Goal: Transaction & Acquisition: Purchase product/service

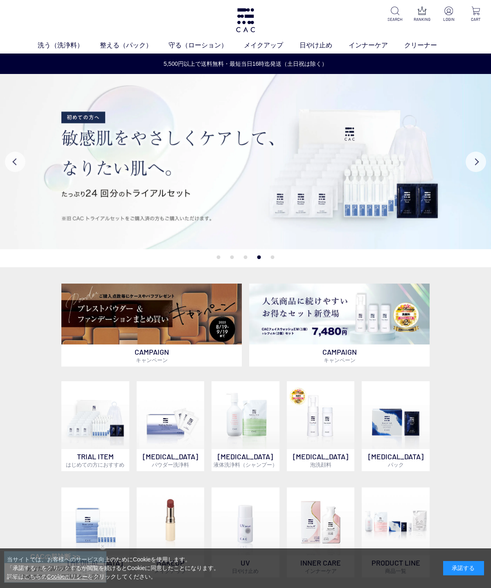
click at [262, 41] on link "メイクアップ" at bounding box center [272, 45] width 56 height 10
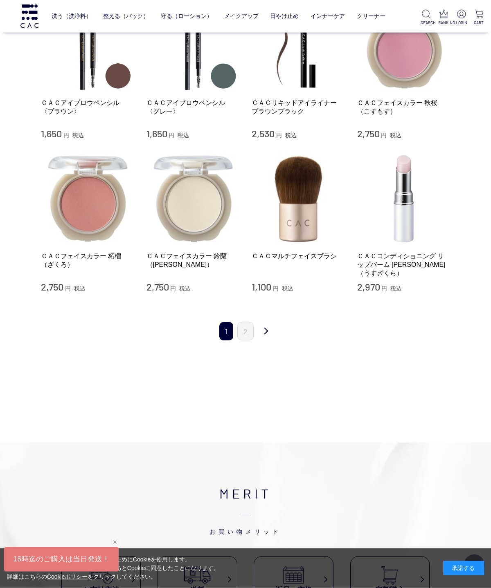
scroll to position [691, 0]
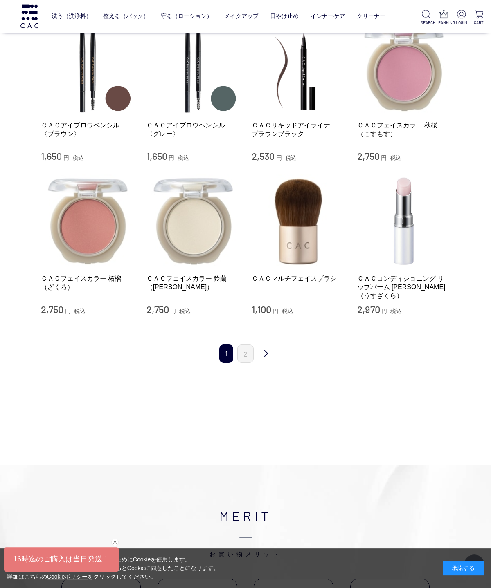
click at [240, 345] on link "2" at bounding box center [245, 354] width 16 height 18
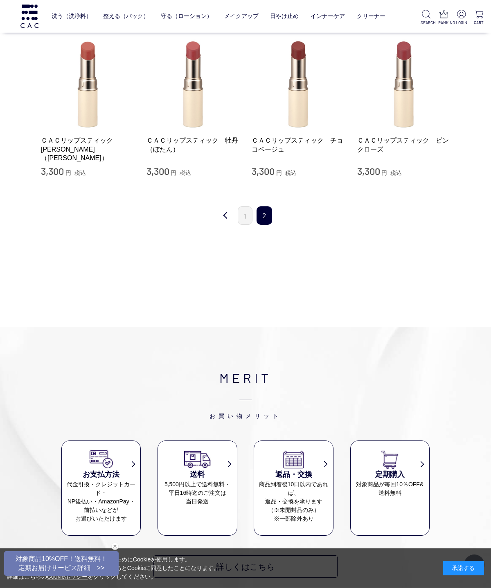
scroll to position [135, 0]
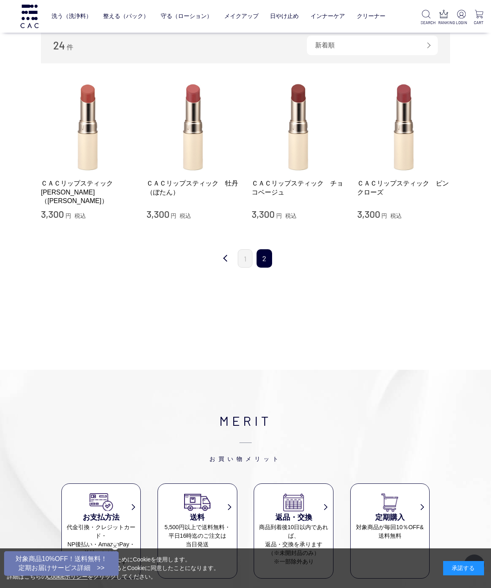
click at [217, 261] on link "前" at bounding box center [225, 258] width 16 height 19
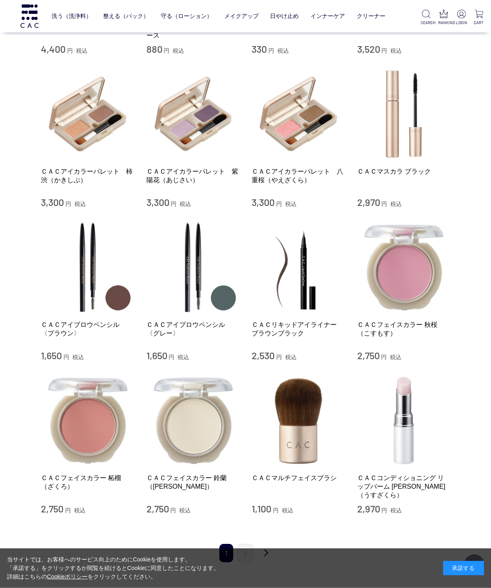
scroll to position [477, 0]
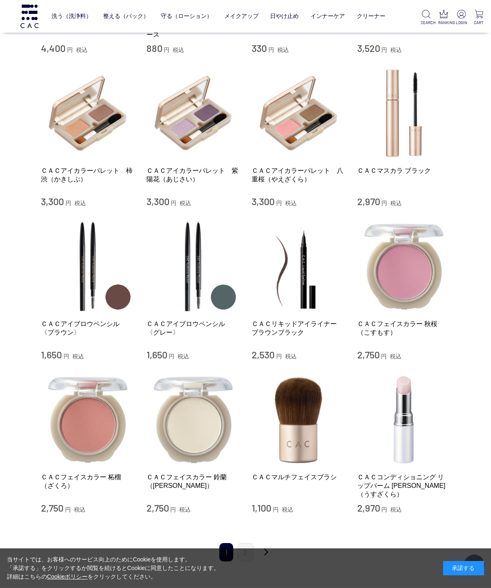
click at [316, 420] on img at bounding box center [297, 419] width 93 height 93
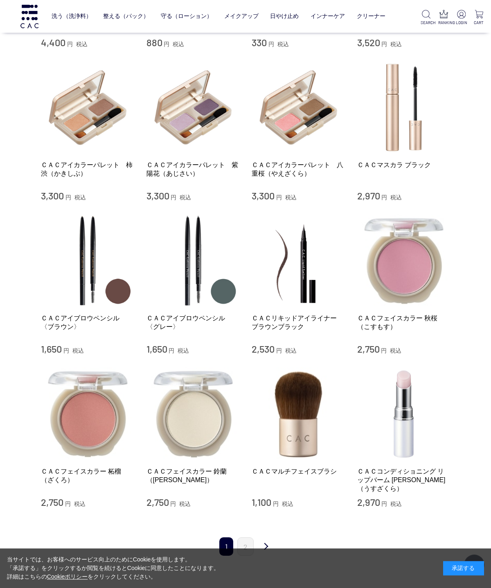
scroll to position [483, 0]
click at [300, 406] on img at bounding box center [297, 414] width 93 height 93
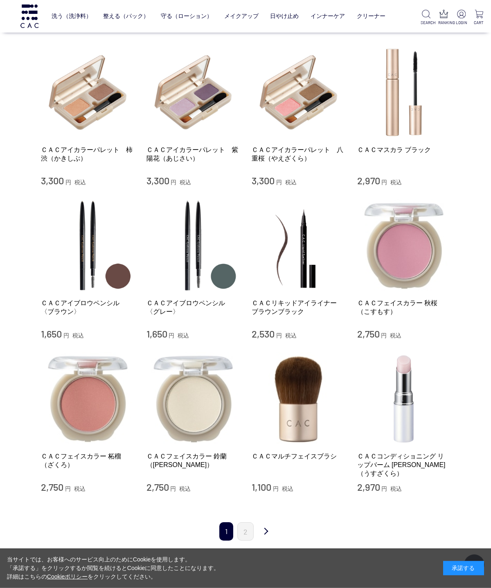
scroll to position [498, 0]
click at [316, 368] on img at bounding box center [297, 398] width 93 height 93
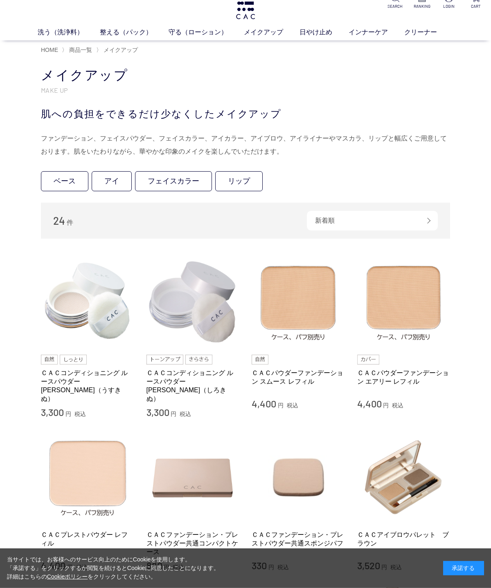
scroll to position [13, 0]
click at [179, 183] on link "フェイスカラー" at bounding box center [173, 181] width 77 height 20
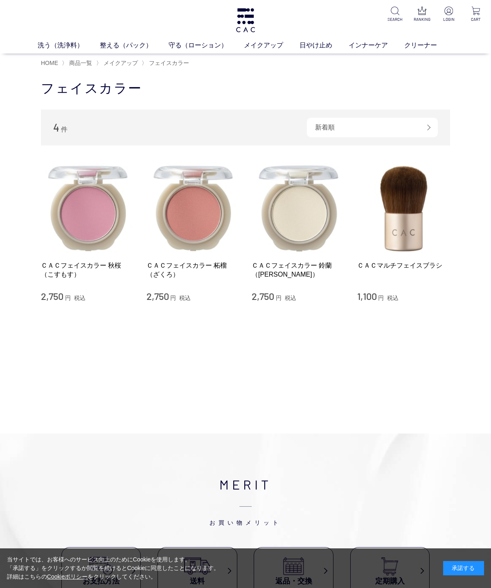
click at [0, 562] on div "当サイトでは、お客様へのサービス向上のためにCookieを使用します。 「承諾する」をクリックするか閲覧を続けるとCookieに同意したことになります。 詳細…" at bounding box center [245, 569] width 491 height 40
click at [366, 44] on link "インナーケア" at bounding box center [376, 45] width 56 height 10
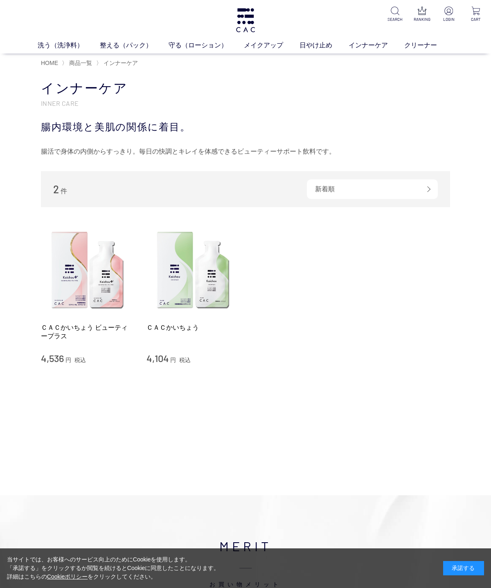
click at [411, 48] on link "クリーナー" at bounding box center [428, 45] width 49 height 10
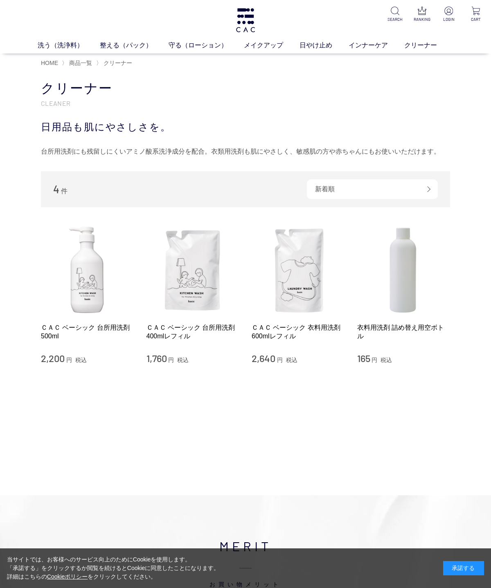
click at [50, 48] on link "洗う（洗浄料）" at bounding box center [69, 45] width 62 height 10
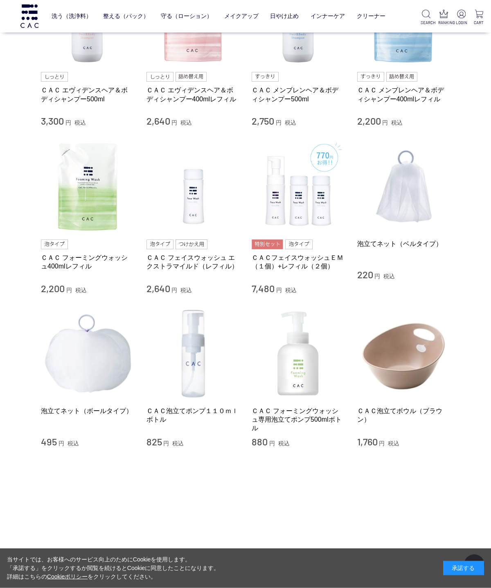
scroll to position [411, 0]
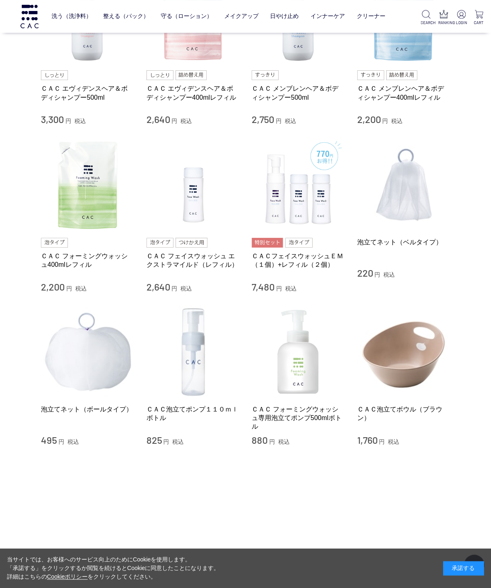
click at [414, 432] on div "ＣＡＣ泡立てボウル（ブラウン） 1,760 円 税込" at bounding box center [403, 426] width 93 height 42
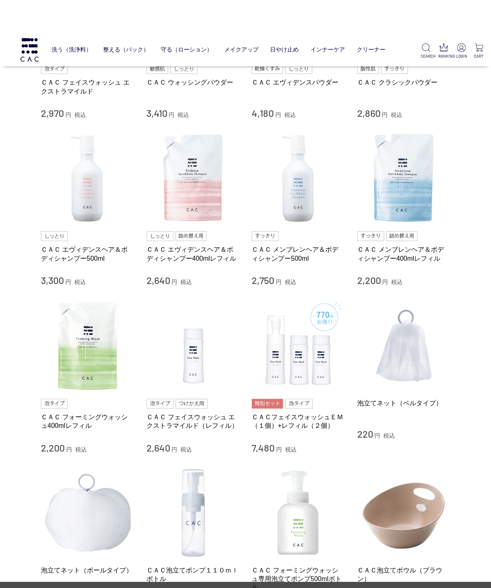
scroll to position [249, 0]
